Goal: Task Accomplishment & Management: Manage account settings

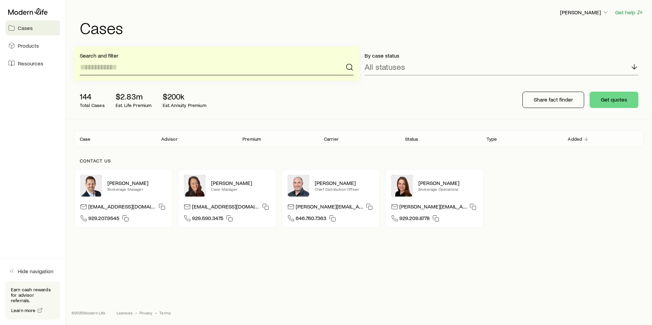
click at [111, 63] on input at bounding box center [217, 67] width 274 height 16
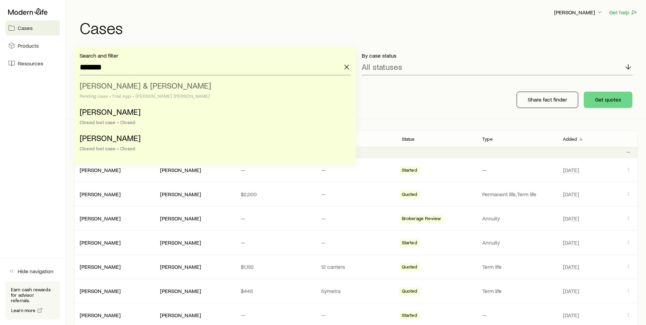
click at [136, 93] on div "Pending case • Trial App • [PERSON_NAME] [PERSON_NAME]" at bounding box center [213, 95] width 267 height 5
type input "**********"
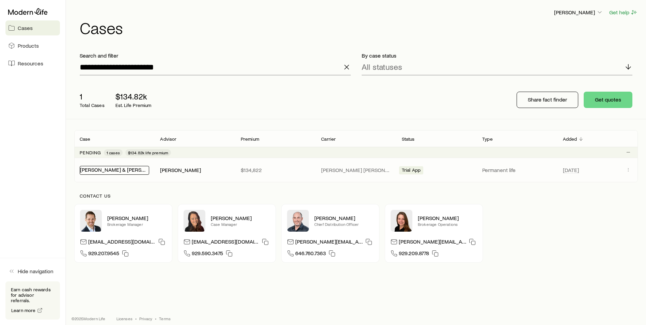
click at [123, 172] on link "[PERSON_NAME] & [PERSON_NAME]" at bounding box center [124, 169] width 88 height 6
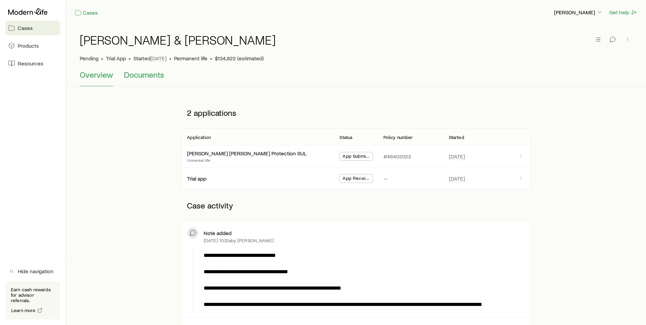
click at [149, 71] on span "Documents" at bounding box center [144, 75] width 40 height 10
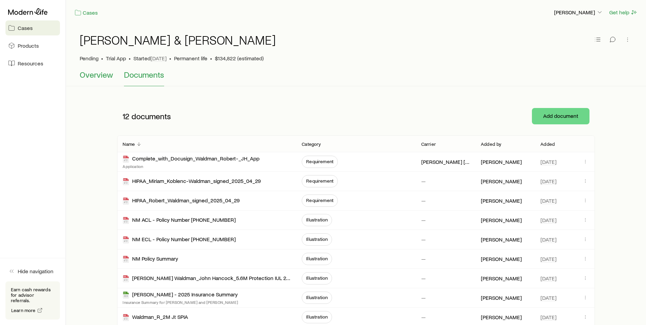
click at [101, 75] on span "Overview" at bounding box center [96, 75] width 33 height 10
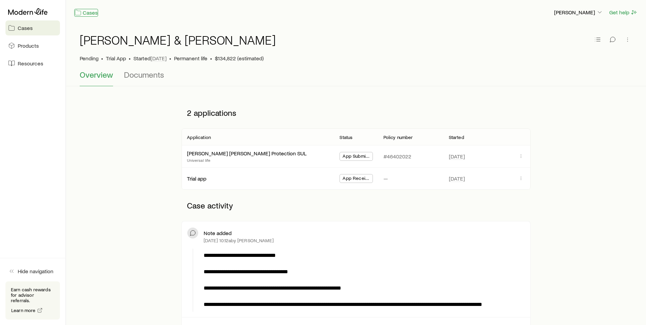
click at [91, 14] on link "Cases" at bounding box center [86, 13] width 24 height 8
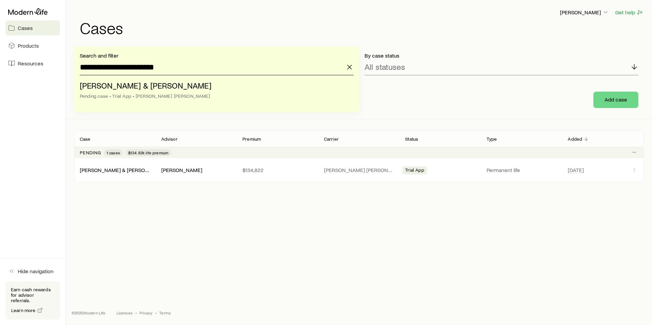
click at [178, 69] on input "**********" at bounding box center [217, 67] width 274 height 16
click at [155, 86] on span "[PERSON_NAME] & [PERSON_NAME]" at bounding box center [146, 85] width 132 height 10
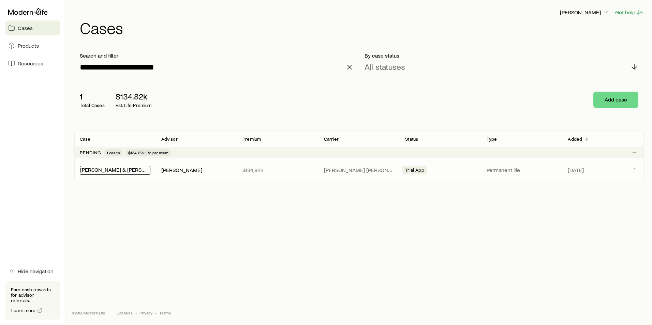
click at [125, 171] on link "[PERSON_NAME] & [PERSON_NAME]" at bounding box center [124, 169] width 88 height 6
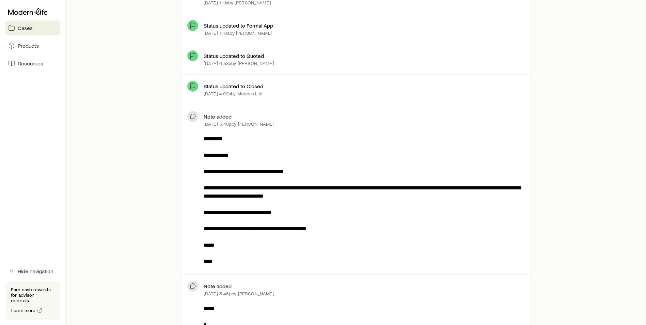
scroll to position [4328, 0]
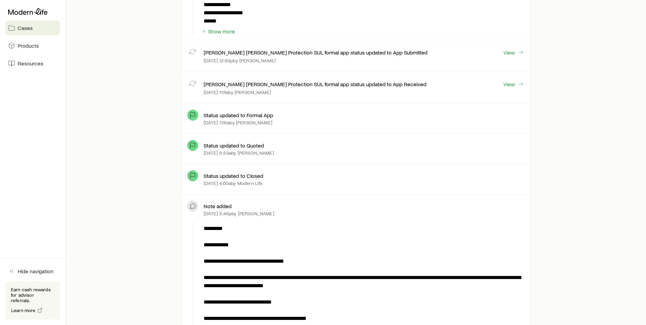
click at [22, 27] on span "Cases" at bounding box center [25, 28] width 15 height 7
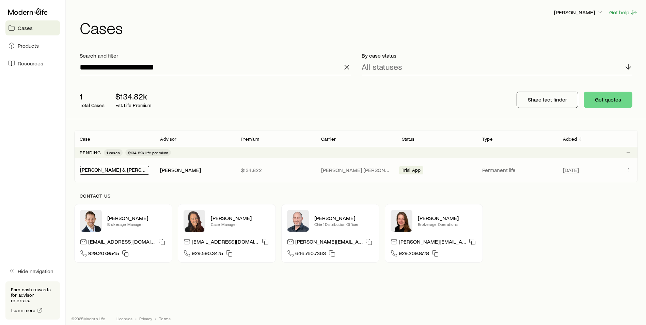
click at [109, 172] on link "[PERSON_NAME] & [PERSON_NAME]" at bounding box center [124, 169] width 88 height 6
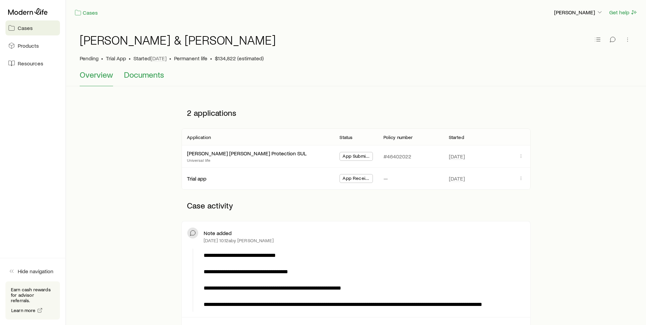
click at [147, 75] on span "Documents" at bounding box center [144, 75] width 40 height 10
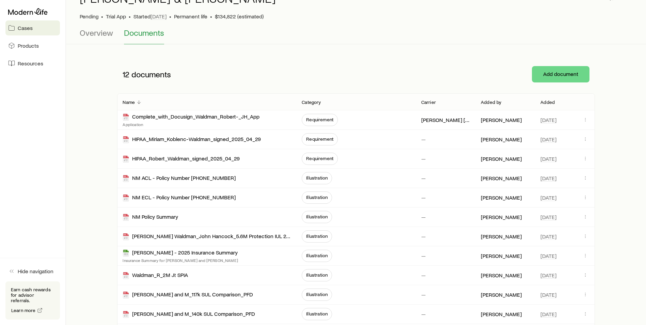
scroll to position [37, 0]
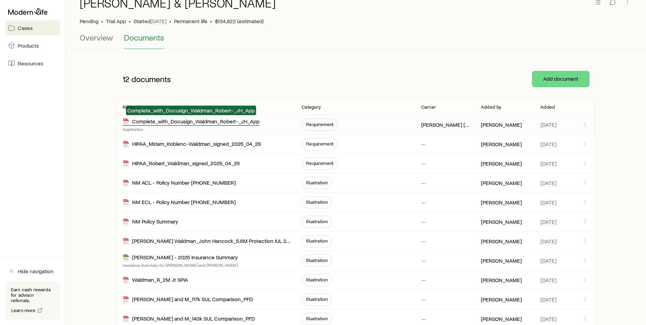
click at [164, 122] on div "Complete_with_Docusign_Waldman_Robert-_JH_App" at bounding box center [191, 122] width 137 height 8
